Goal: Task Accomplishment & Management: Manage account settings

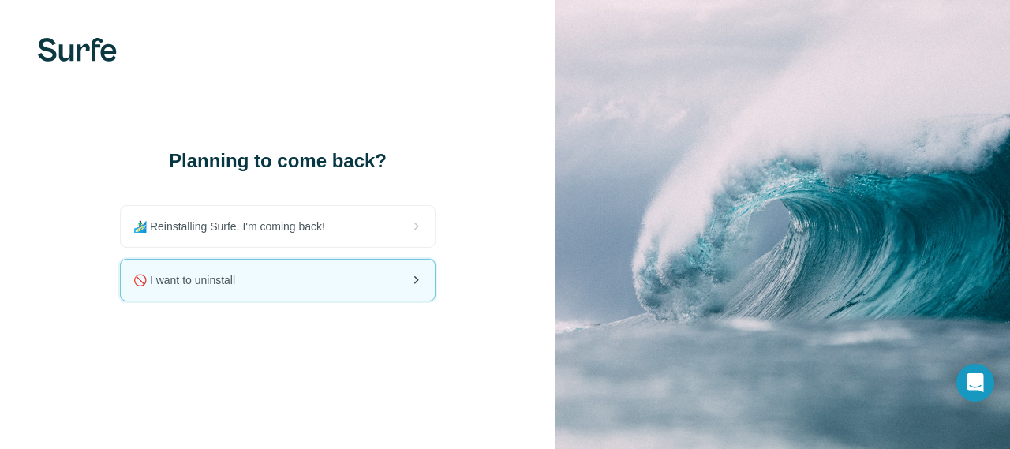
click at [268, 286] on div "🚫 I want to uninstall" at bounding box center [278, 279] width 314 height 41
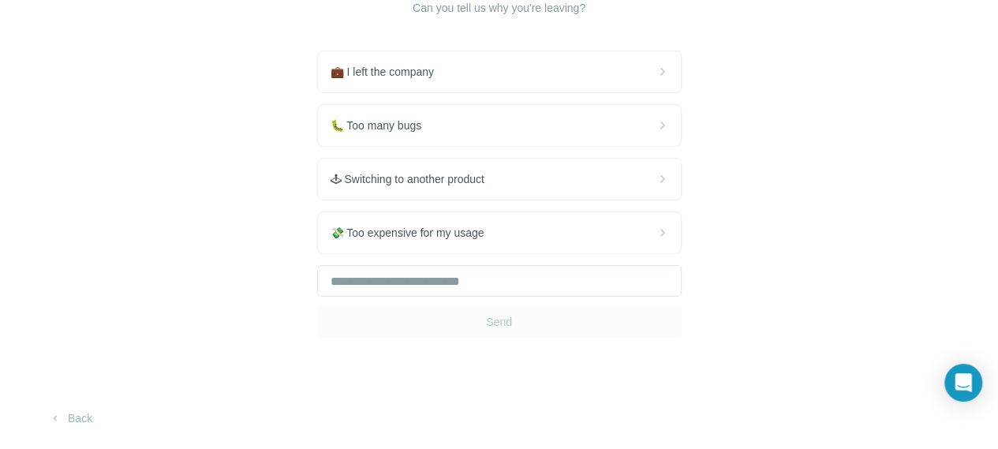
scroll to position [170, 0]
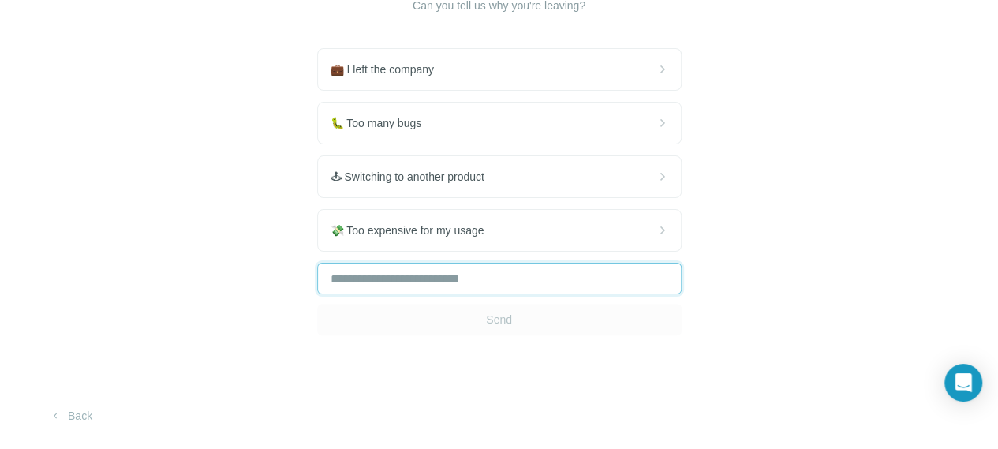
click at [317, 285] on input "text" at bounding box center [499, 279] width 364 height 32
type input "*"
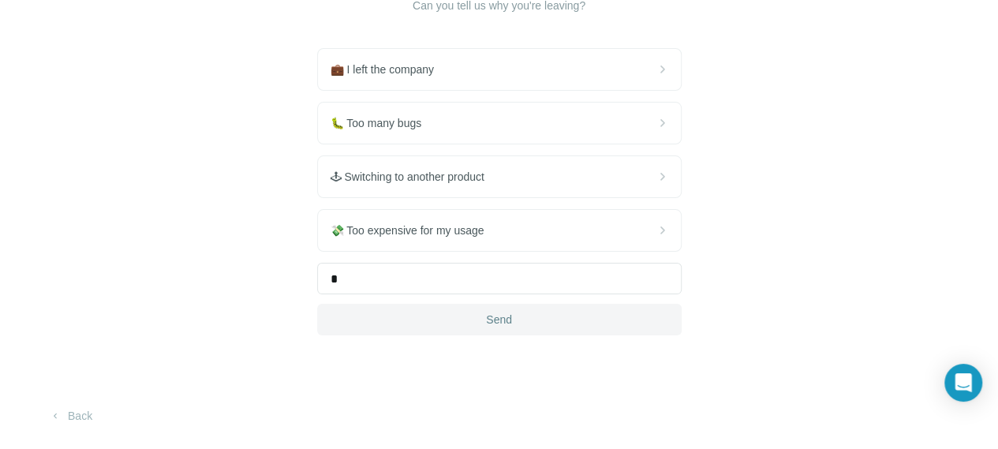
click at [486, 318] on span "Send" at bounding box center [499, 320] width 26 height 16
